Goal: Transaction & Acquisition: Purchase product/service

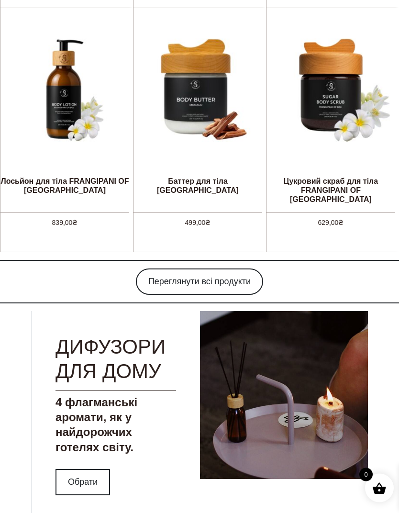
scroll to position [811, 0]
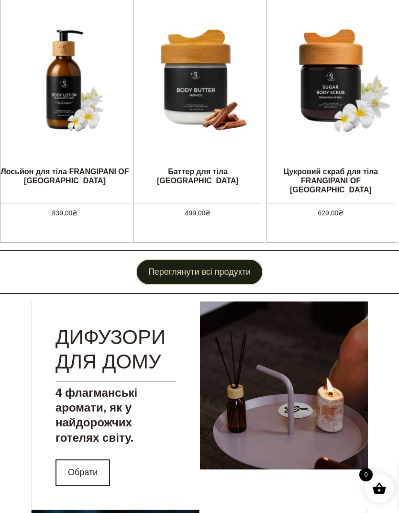
click at [245, 259] on link "Переглянути всі продукти" at bounding box center [199, 272] width 127 height 26
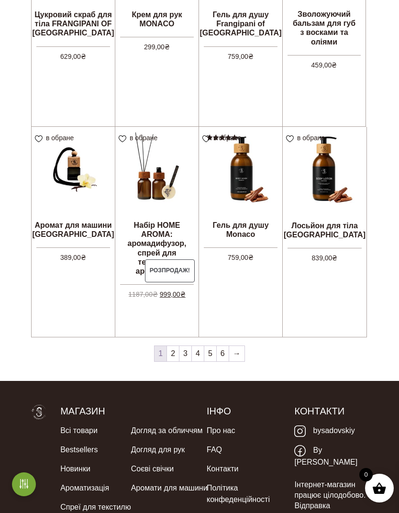
scroll to position [685, 0]
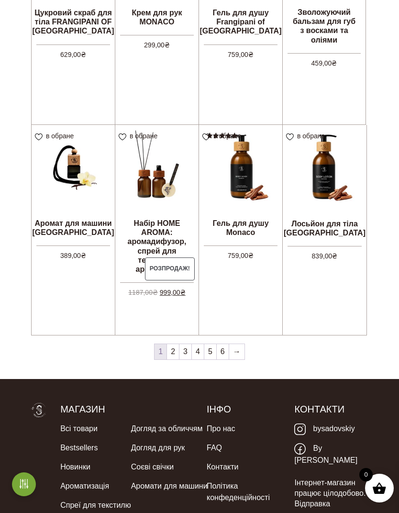
click at [174, 349] on link "2" at bounding box center [173, 351] width 12 height 15
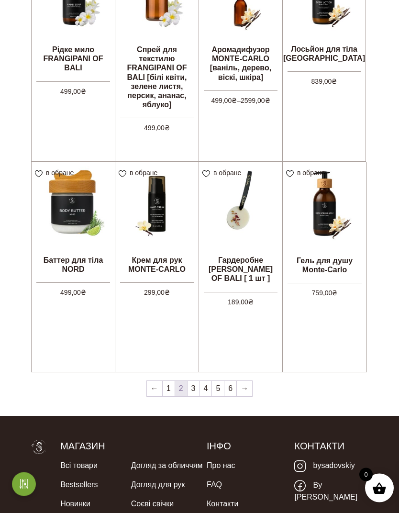
scroll to position [648, 0]
click at [198, 385] on link "3" at bounding box center [193, 388] width 12 height 15
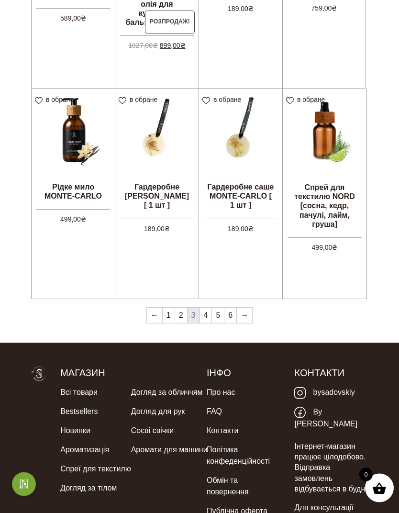
scroll to position [729, 0]
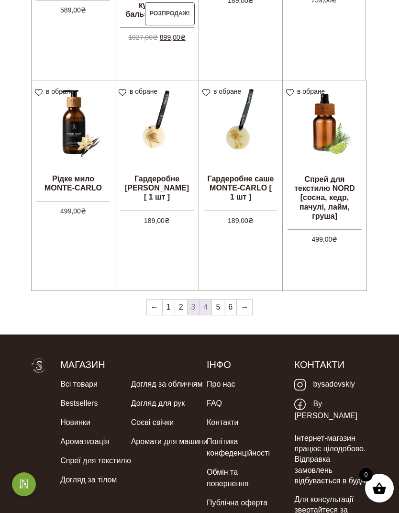
click at [207, 307] on link "4" at bounding box center [206, 306] width 12 height 15
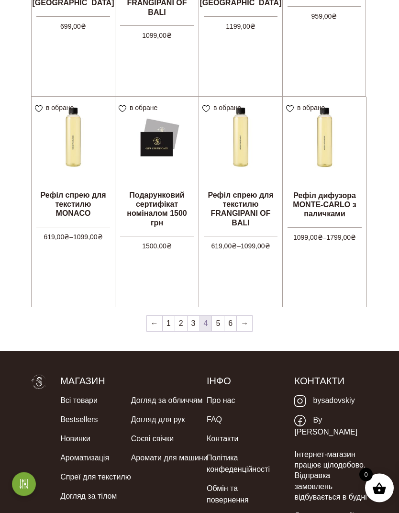
scroll to position [713, 0]
click at [218, 320] on link "5" at bounding box center [218, 323] width 12 height 15
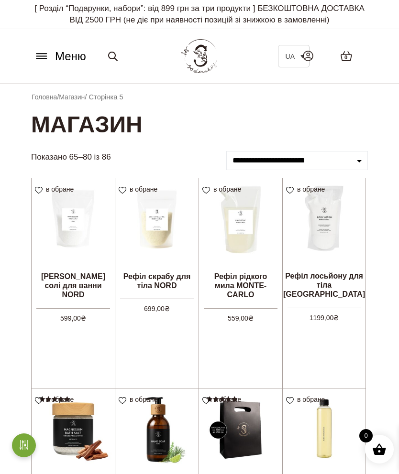
click at [111, 56] on icon at bounding box center [112, 56] width 11 height 11
click at [77, 99] on link "Магазин" at bounding box center [72, 97] width 26 height 8
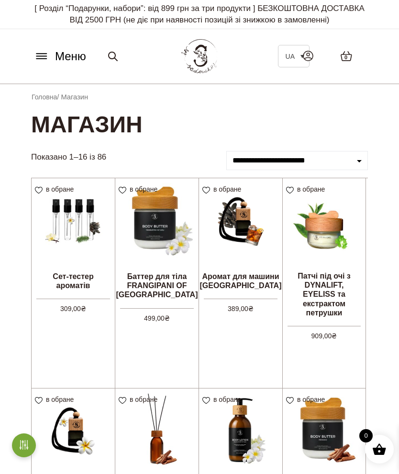
click at [42, 54] on icon at bounding box center [41, 54] width 10 height 0
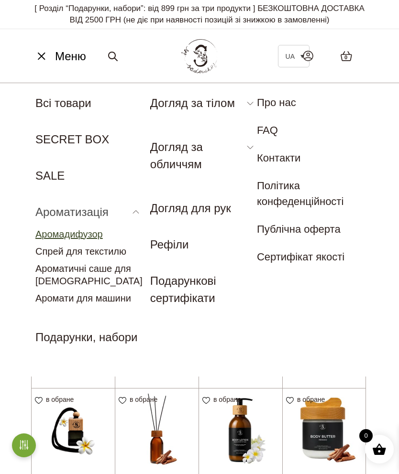
click at [89, 237] on link "Аромадифузор" at bounding box center [68, 234] width 67 height 11
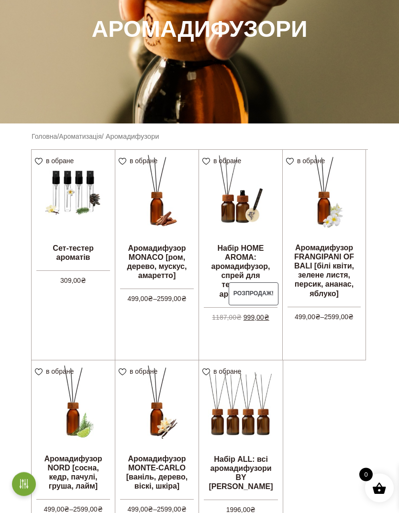
scroll to position [147, 0]
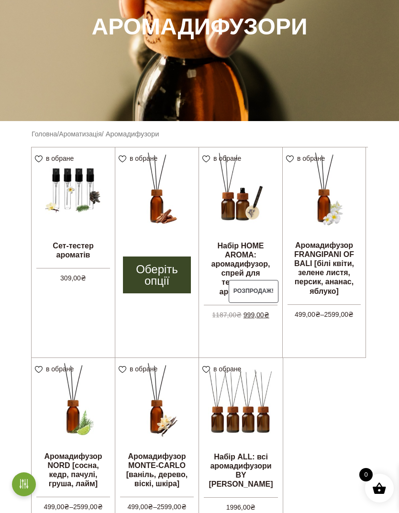
click at [169, 264] on link "Оберіть опції" at bounding box center [157, 274] width 68 height 37
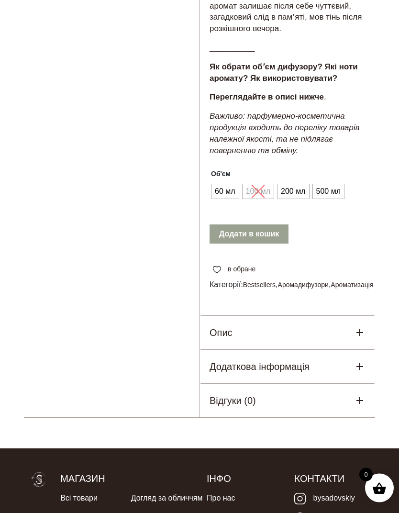
scroll to position [650, 0]
click at [288, 184] on span "200 мл" at bounding box center [292, 191] width 29 height 15
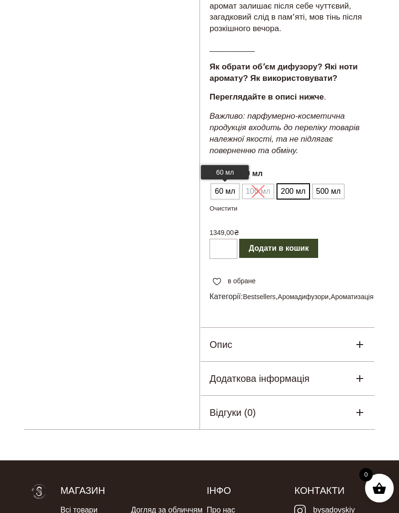
click at [224, 184] on span "60 мл" at bounding box center [224, 191] width 25 height 15
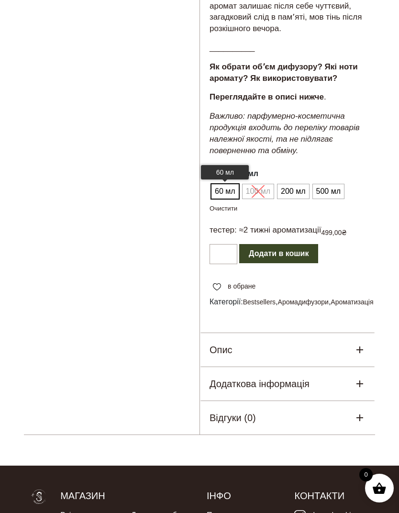
click at [222, 184] on span "60 мл" at bounding box center [224, 191] width 25 height 15
click at [289, 184] on span "200 мл" at bounding box center [292, 191] width 29 height 15
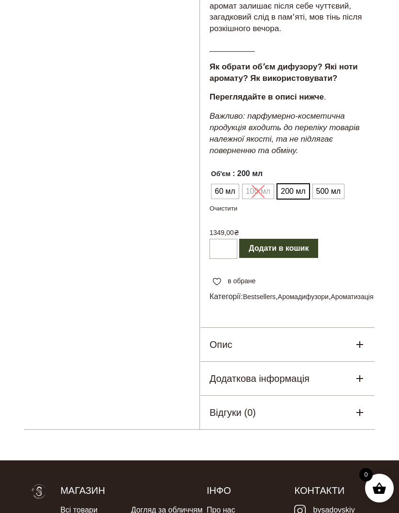
click at [254, 182] on ul "60 мл 100 мл 200 мл 500 мл" at bounding box center [276, 191] width 134 height 18
click at [328, 184] on span "500 мл" at bounding box center [328, 191] width 29 height 15
click at [286, 184] on span "200 мл" at bounding box center [292, 191] width 29 height 15
click at [261, 182] on ul "60 мл 100 мл 200 мл 500 мл" at bounding box center [276, 191] width 134 height 18
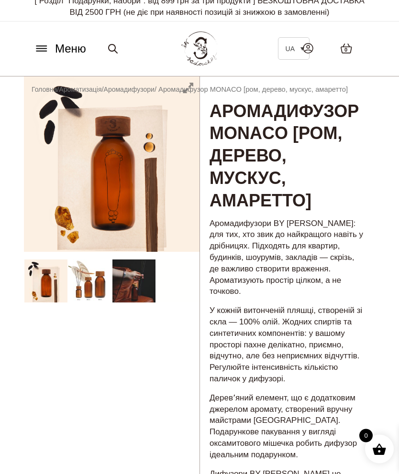
scroll to position [0, 0]
